Goal: Task Accomplishment & Management: Manage account settings

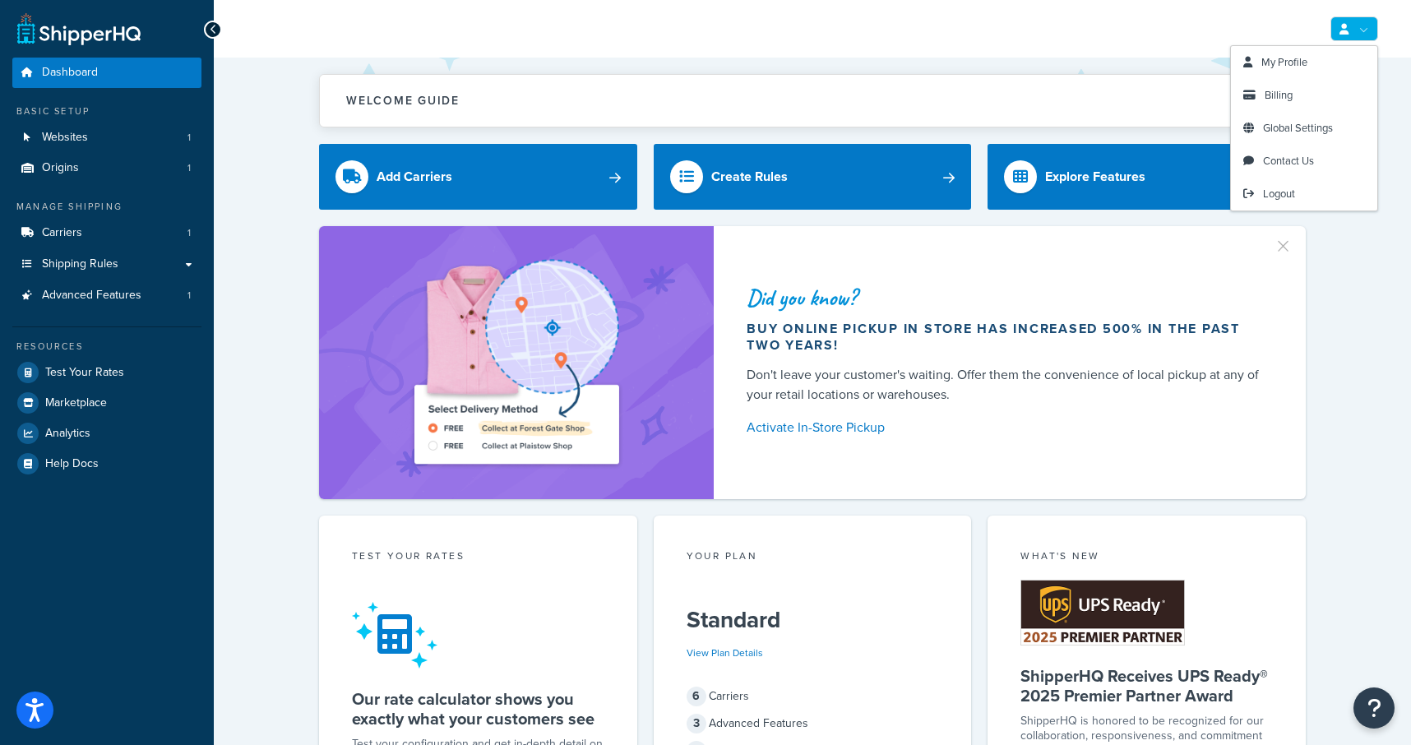
click at [1351, 33] on link at bounding box center [1355, 28] width 48 height 25
click at [1263, 201] on span "Logout" at bounding box center [1279, 194] width 32 height 16
click at [1292, 100] on span "Billing" at bounding box center [1279, 95] width 28 height 16
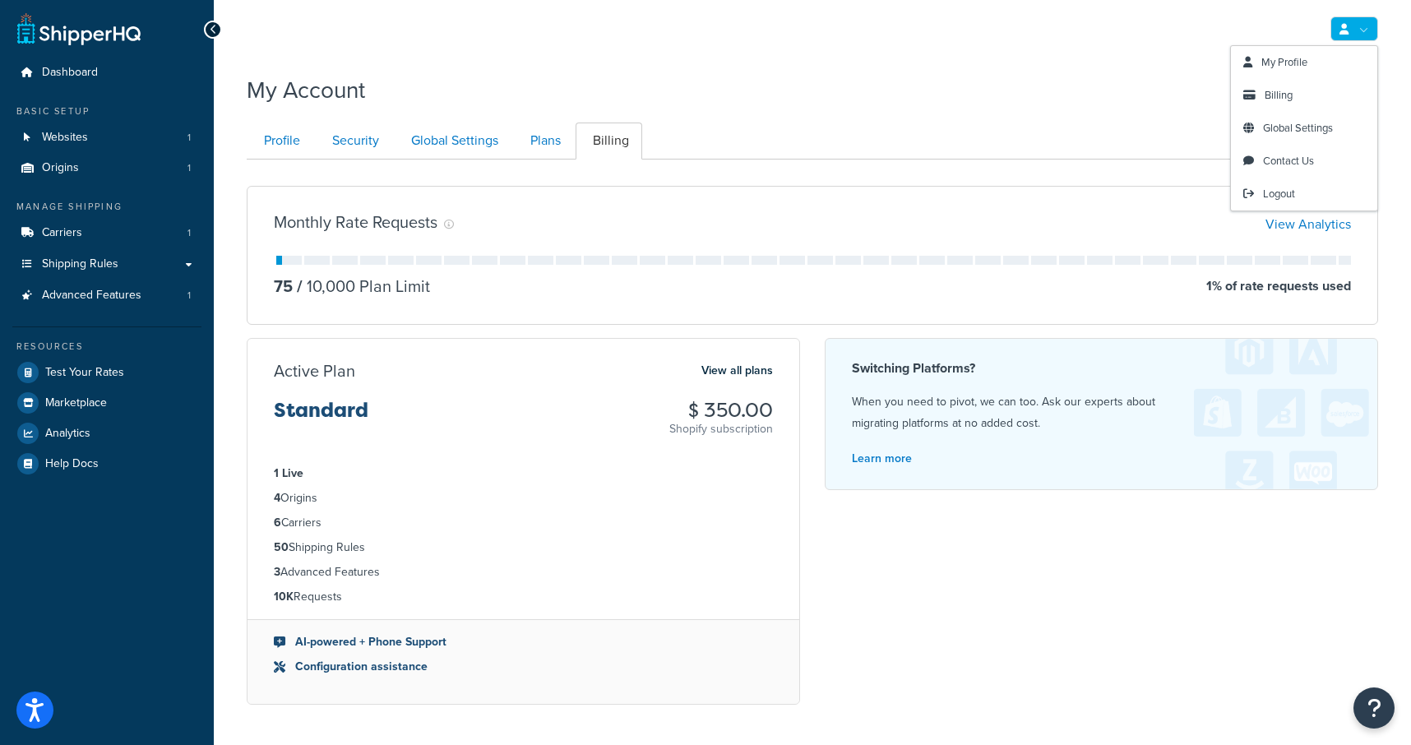
click at [1363, 28] on link at bounding box center [1355, 28] width 48 height 25
click at [1292, 190] on span "Logout" at bounding box center [1279, 194] width 32 height 16
